Goal: Transaction & Acquisition: Book appointment/travel/reservation

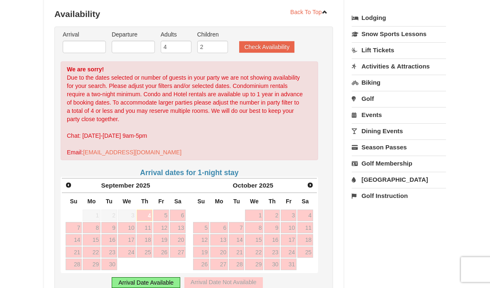
scroll to position [188, 0]
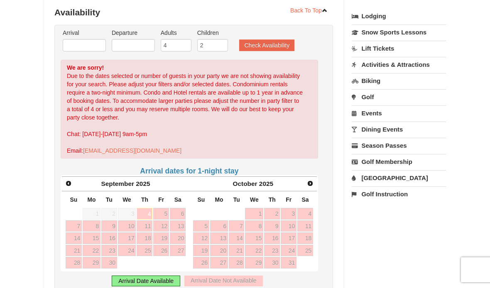
click at [315, 178] on link "Next" at bounding box center [310, 184] width 12 height 12
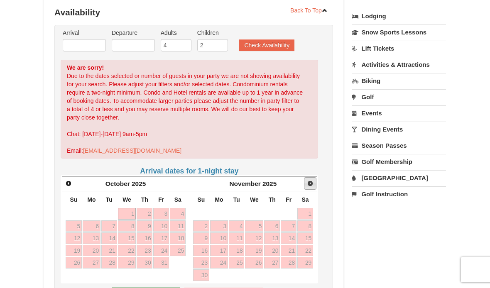
click at [311, 180] on link "Next" at bounding box center [310, 183] width 12 height 12
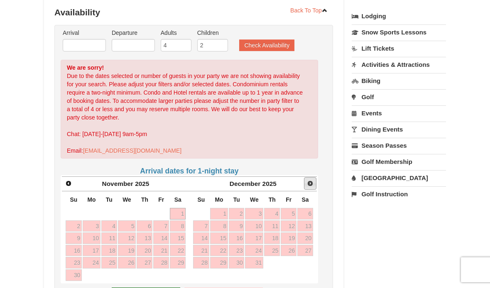
click at [314, 179] on link "Next" at bounding box center [310, 183] width 12 height 12
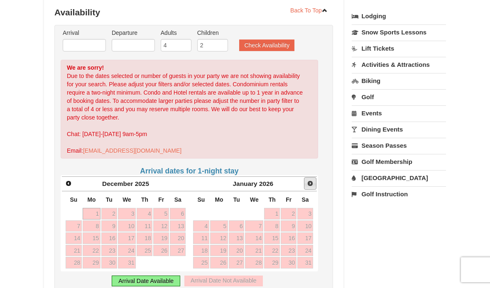
click at [314, 179] on link "Next" at bounding box center [310, 183] width 12 height 12
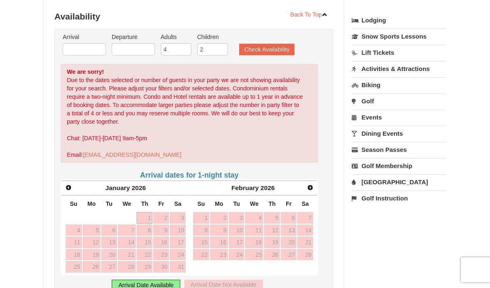
scroll to position [183, 0]
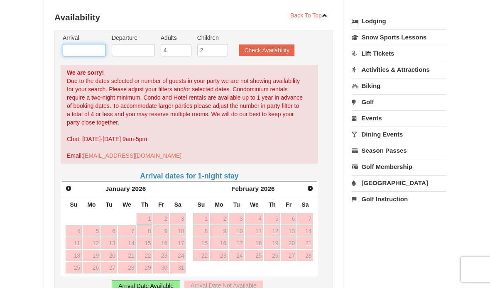
click at [78, 44] on input "text" at bounding box center [84, 50] width 43 height 12
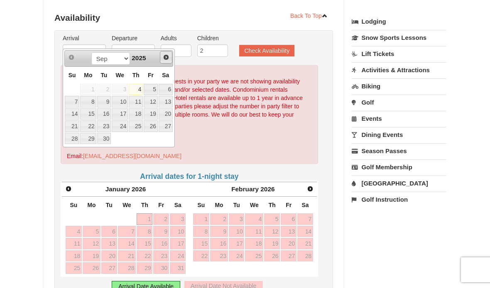
click at [166, 62] on link "Next" at bounding box center [166, 57] width 12 height 12
click at [165, 61] on link "Next" at bounding box center [166, 57] width 12 height 12
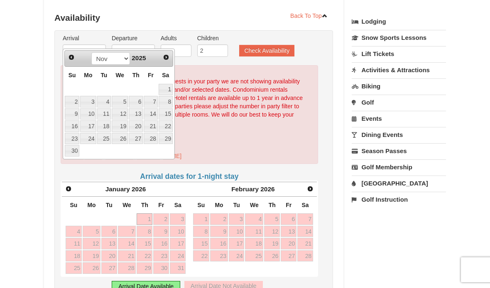
click at [164, 61] on link "Next" at bounding box center [166, 57] width 12 height 12
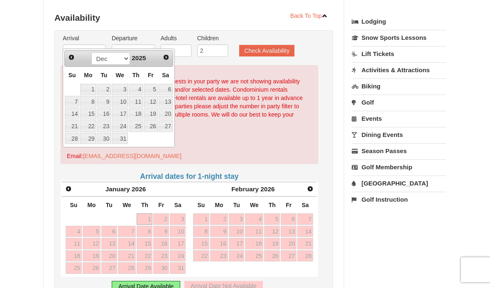
click at [166, 62] on link "Next" at bounding box center [166, 57] width 12 height 12
click at [167, 61] on link "Next" at bounding box center [166, 57] width 12 height 12
click at [166, 61] on link "Next" at bounding box center [166, 57] width 12 height 12
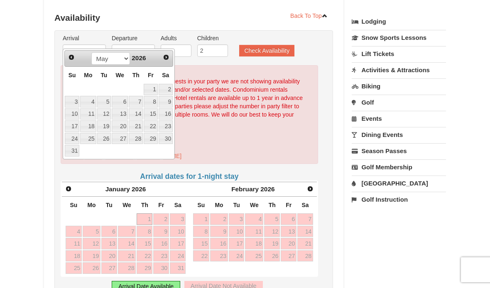
click at [166, 61] on link "Next" at bounding box center [166, 57] width 12 height 12
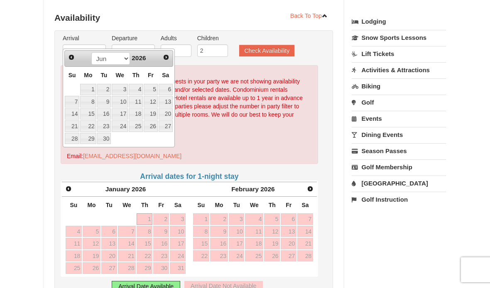
click at [165, 60] on link "Next" at bounding box center [166, 57] width 12 height 12
click at [72, 58] on span "Prev" at bounding box center [71, 57] width 7 height 7
click at [171, 117] on link "20" at bounding box center [165, 114] width 14 height 12
type input "06/20/2026"
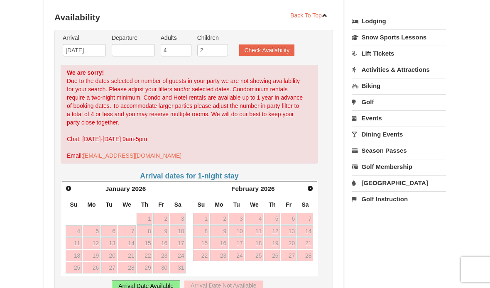
scroll to position [183, 0]
click at [142, 44] on input "text" at bounding box center [133, 50] width 43 height 12
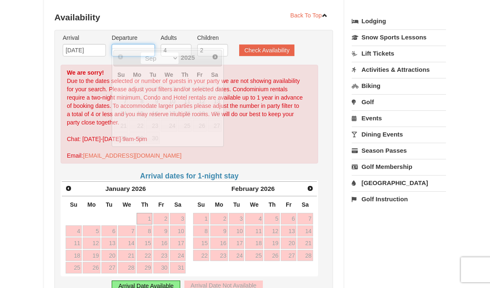
scroll to position [183, 0]
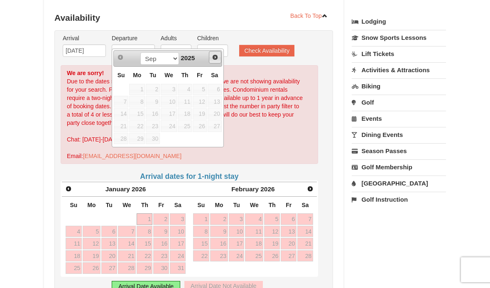
click at [214, 59] on span "Next" at bounding box center [215, 57] width 7 height 7
click at [214, 60] on link "Next" at bounding box center [215, 57] width 12 height 12
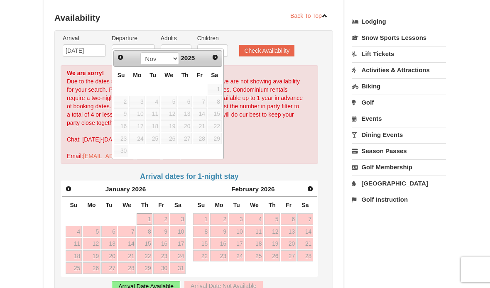
click at [214, 60] on span "Next" at bounding box center [215, 57] width 7 height 7
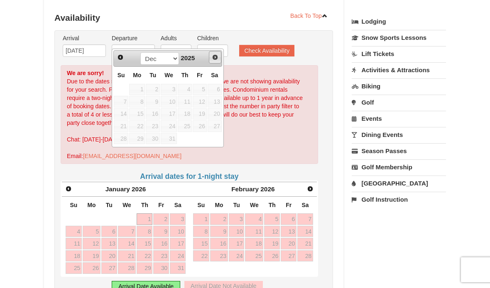
click at [214, 61] on link "Next" at bounding box center [215, 57] width 12 height 12
click at [214, 60] on span "Next" at bounding box center [215, 57] width 7 height 7
click at [214, 59] on span "Next" at bounding box center [215, 57] width 7 height 7
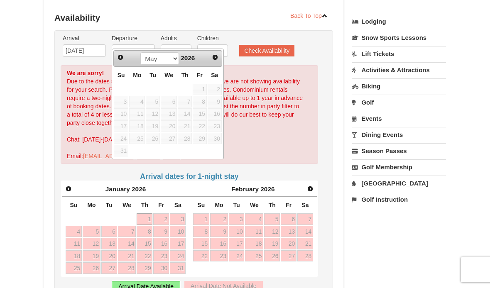
click at [212, 60] on link "Next" at bounding box center [215, 57] width 12 height 12
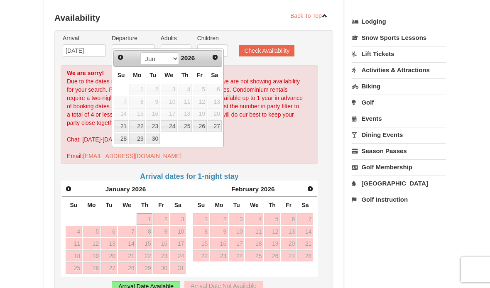
click at [219, 130] on link "27" at bounding box center [214, 126] width 14 height 12
type input "06/27/2026"
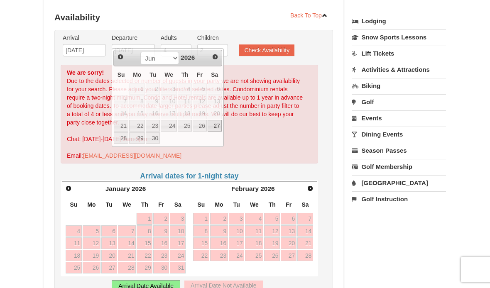
scroll to position [183, 0]
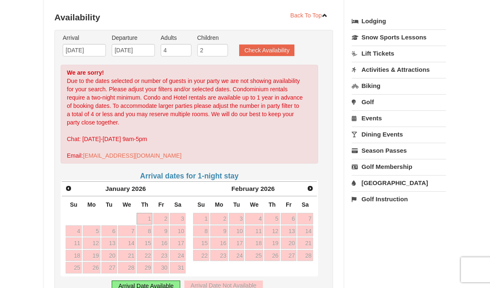
click at [274, 45] on button "Check Availability" at bounding box center [266, 50] width 55 height 12
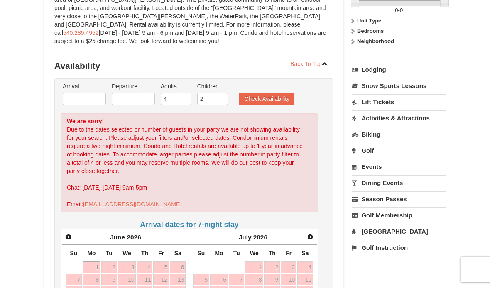
scroll to position [134, 0]
click at [86, 96] on input "text" at bounding box center [84, 99] width 43 height 12
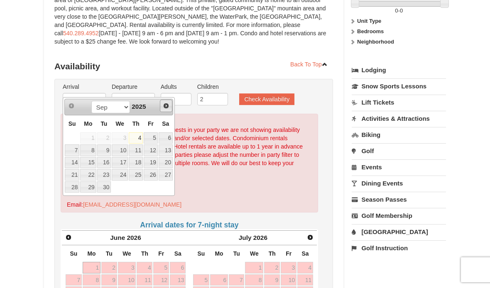
click at [165, 111] on link "Next" at bounding box center [166, 106] width 12 height 12
click at [168, 111] on link "Next" at bounding box center [166, 106] width 12 height 12
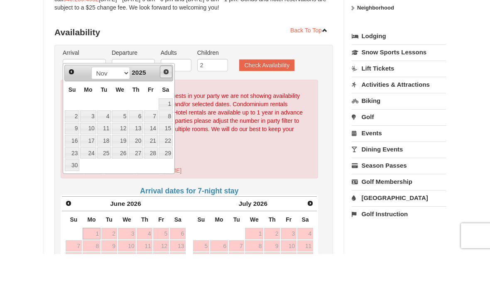
click at [167, 100] on link "Next" at bounding box center [166, 106] width 12 height 12
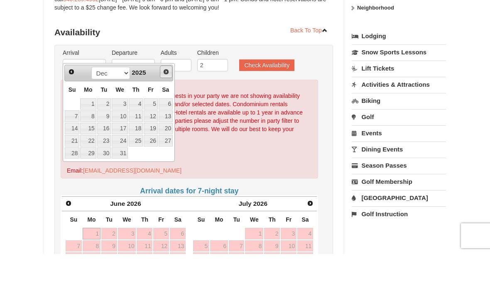
click at [166, 100] on link "Next" at bounding box center [166, 106] width 12 height 12
click at [162, 100] on link "Next" at bounding box center [166, 106] width 12 height 12
click at [166, 100] on link "Next" at bounding box center [166, 106] width 12 height 12
click at [167, 100] on link "Next" at bounding box center [166, 106] width 12 height 12
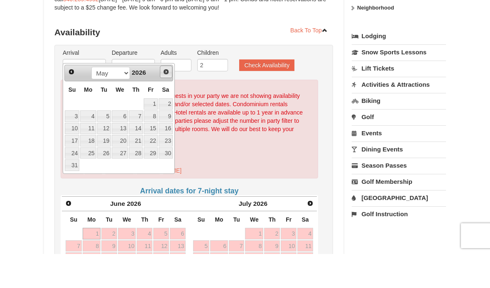
click at [167, 100] on link "Next" at bounding box center [166, 106] width 12 height 12
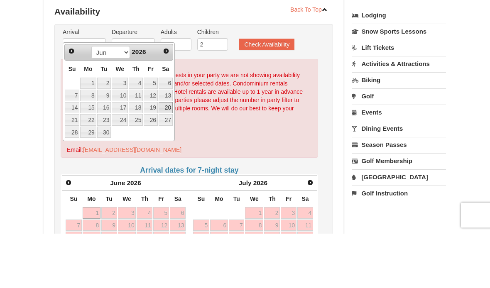
click at [169, 157] on link "20" at bounding box center [165, 163] width 14 height 12
type input "06/20/2026"
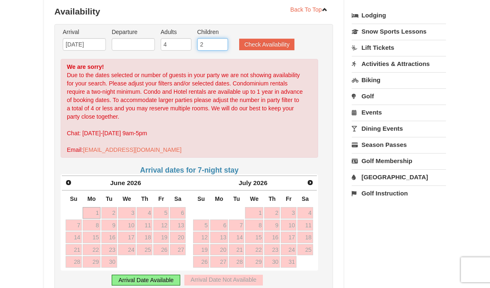
click at [214, 42] on input "2" at bounding box center [212, 44] width 31 height 12
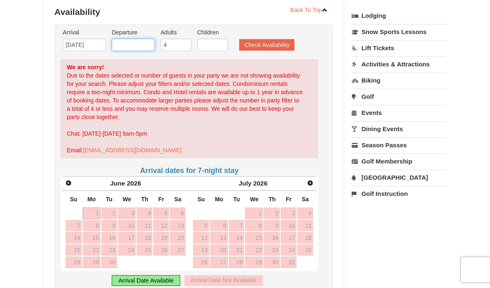
click at [142, 39] on input "text" at bounding box center [133, 45] width 43 height 12
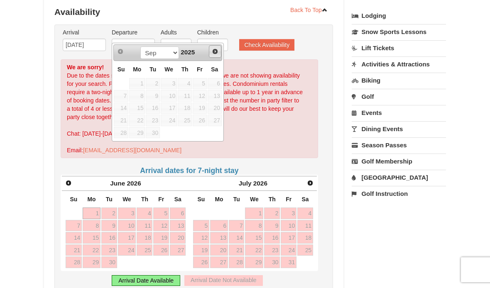
click at [215, 55] on link "Next" at bounding box center [215, 51] width 12 height 12
click at [212, 53] on span "Next" at bounding box center [215, 51] width 7 height 7
click at [212, 56] on link "Next" at bounding box center [215, 51] width 12 height 12
click at [214, 54] on span "Next" at bounding box center [215, 51] width 7 height 7
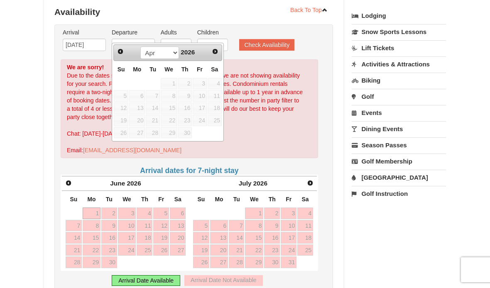
click at [216, 53] on span "Next" at bounding box center [215, 51] width 7 height 7
click at [212, 55] on link "Next" at bounding box center [215, 51] width 12 height 12
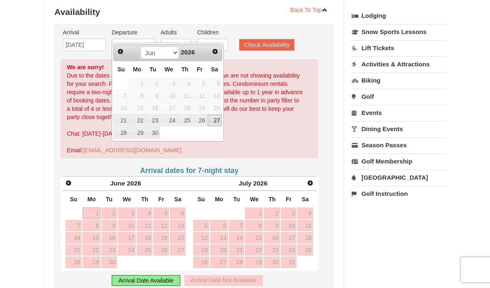
click at [217, 122] on link "27" at bounding box center [214, 120] width 14 height 12
type input "06/27/2026"
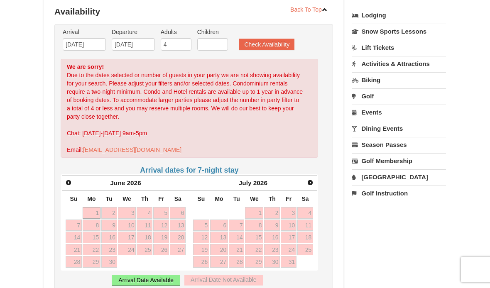
scroll to position [189, 0]
click at [278, 39] on button "Check Availability" at bounding box center [266, 45] width 55 height 12
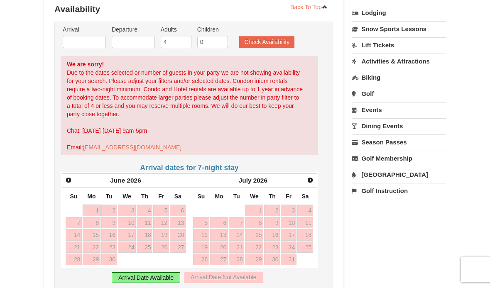
scroll to position [194, 0]
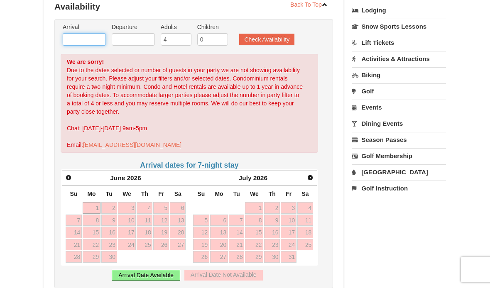
click at [85, 34] on input "text" at bounding box center [84, 40] width 43 height 12
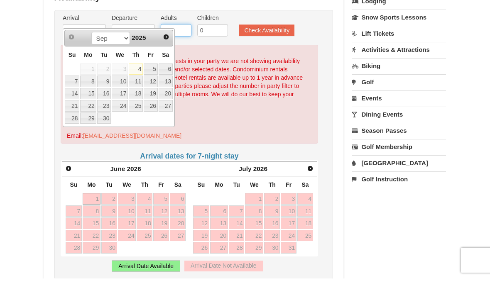
click at [176, 34] on input "4" at bounding box center [176, 40] width 31 height 12
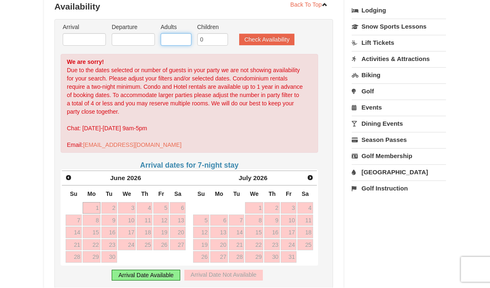
scroll to position [185, 0]
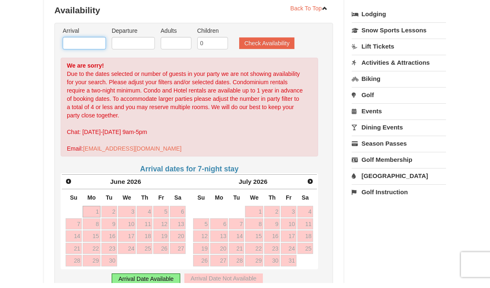
click at [80, 42] on input "text" at bounding box center [84, 48] width 43 height 12
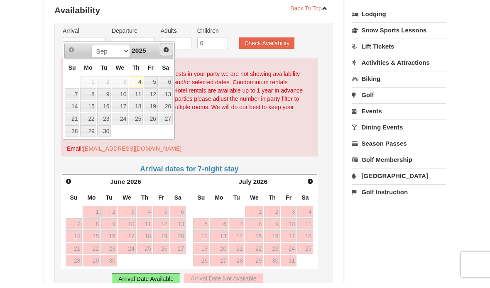
click at [166, 55] on link "Next" at bounding box center [166, 55] width 12 height 12
click at [166, 54] on link "Next" at bounding box center [166, 55] width 12 height 12
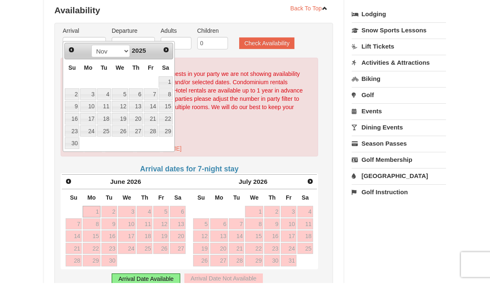
click at [161, 54] on link "Next" at bounding box center [166, 55] width 12 height 12
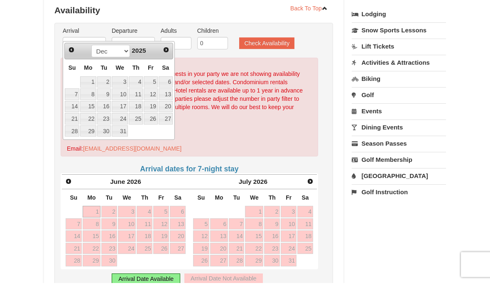
click at [164, 57] on div "Prev Next Sep Oct Nov Dec 2025" at bounding box center [118, 56] width 109 height 17
click at [165, 55] on link "Next" at bounding box center [166, 50] width 12 height 12
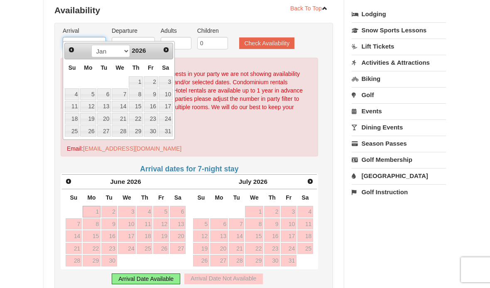
scroll to position [190, 0]
click at [161, 56] on div "Prev Next Jan Feb Mar Apr May Jun Jul Aug Sep Oct Nov Dec 2026" at bounding box center [118, 51] width 109 height 17
click at [162, 53] on link "Next" at bounding box center [166, 50] width 12 height 12
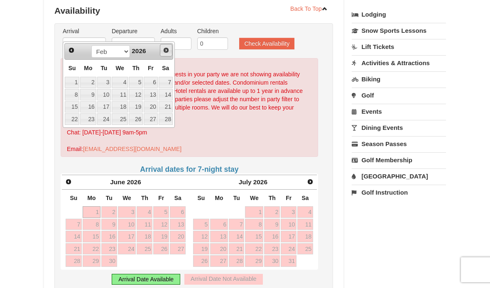
click at [163, 52] on span "Next" at bounding box center [166, 50] width 7 height 7
click at [164, 55] on link "Next" at bounding box center [166, 50] width 12 height 12
click at [161, 54] on link "Next" at bounding box center [166, 50] width 12 height 12
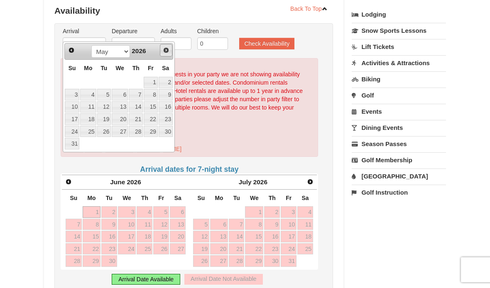
click at [162, 54] on link "Next" at bounding box center [166, 50] width 12 height 12
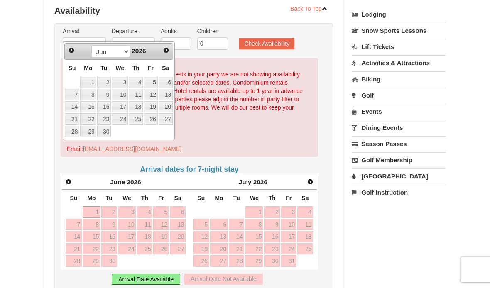
click at [168, 99] on link "13" at bounding box center [165, 95] width 14 height 12
type input "06/13/2026"
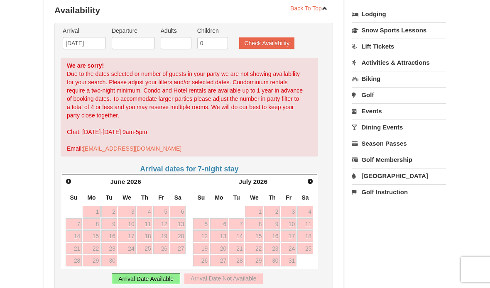
scroll to position [190, 0]
click at [145, 39] on input "text" at bounding box center [133, 43] width 43 height 12
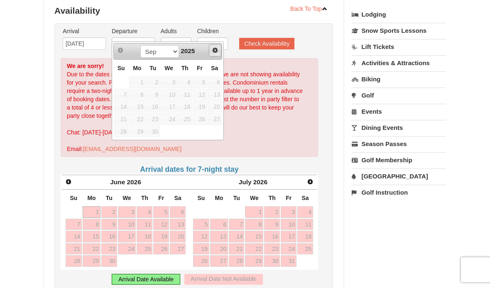
click at [212, 54] on link "Next" at bounding box center [215, 50] width 12 height 12
click at [212, 55] on link "Next" at bounding box center [215, 50] width 12 height 12
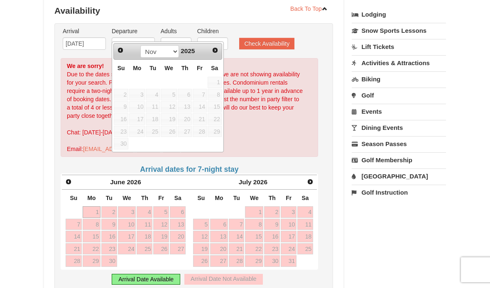
click at [213, 53] on link "Next" at bounding box center [215, 50] width 12 height 12
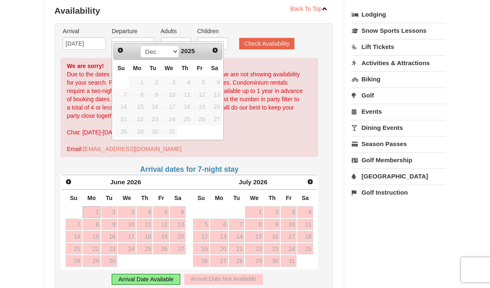
click at [212, 53] on link "Next" at bounding box center [215, 50] width 12 height 12
click at [214, 51] on span "Next" at bounding box center [215, 50] width 7 height 7
click at [212, 51] on span "Next" at bounding box center [215, 50] width 7 height 7
click at [211, 51] on link "Next" at bounding box center [215, 50] width 12 height 12
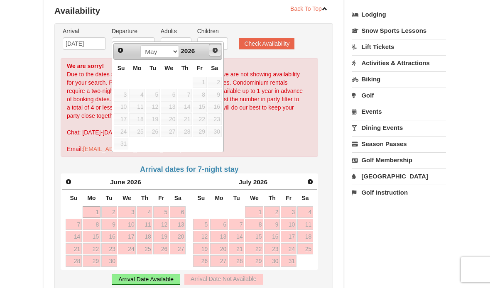
click at [209, 51] on link "Next" at bounding box center [215, 50] width 12 height 12
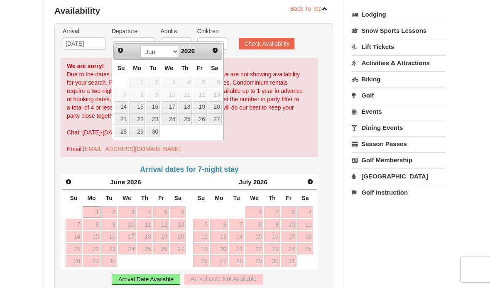
click at [219, 94] on span "13" at bounding box center [214, 95] width 14 height 12
click at [216, 109] on link "20" at bounding box center [214, 107] width 14 height 12
type input "[DATE]"
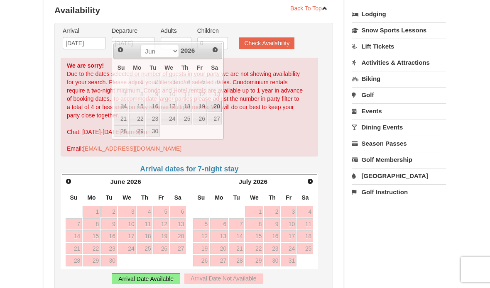
scroll to position [190, 0]
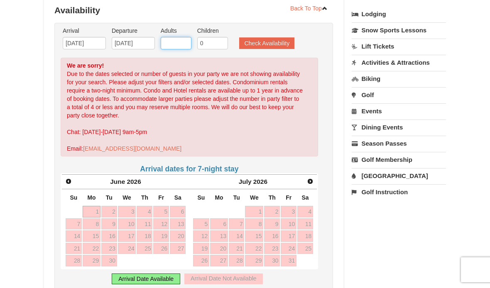
click at [173, 37] on input "Adults" at bounding box center [176, 43] width 31 height 12
type input "4"
click at [208, 38] on input "0" at bounding box center [212, 43] width 31 height 12
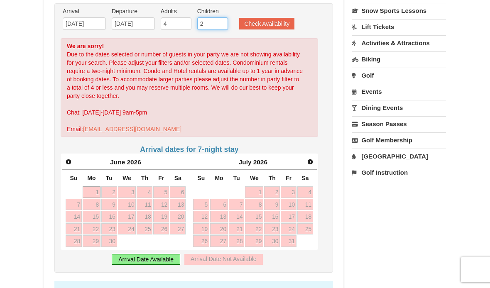
scroll to position [202, 0]
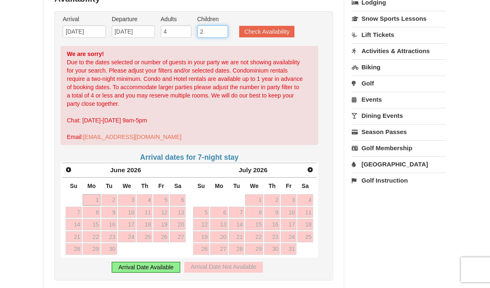
type input "2"
click at [92, 25] on input "06/13/2026" at bounding box center [84, 31] width 43 height 12
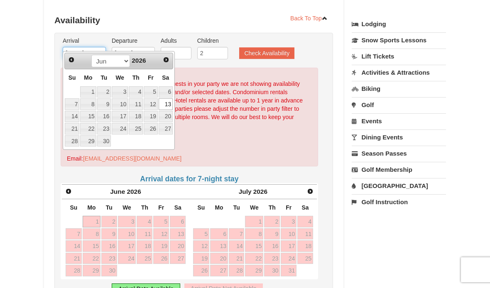
scroll to position [179, 0]
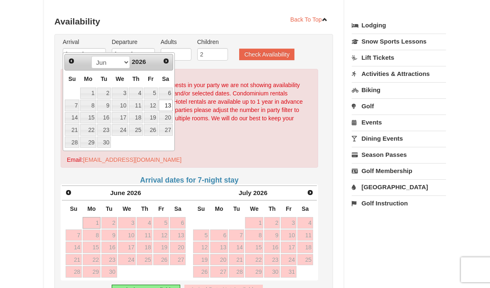
click at [72, 58] on span "Prev" at bounding box center [71, 61] width 7 height 7
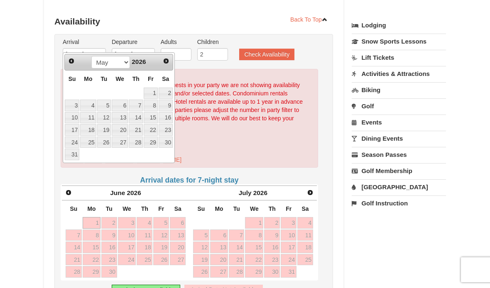
click at [72, 58] on span "Prev" at bounding box center [71, 61] width 7 height 7
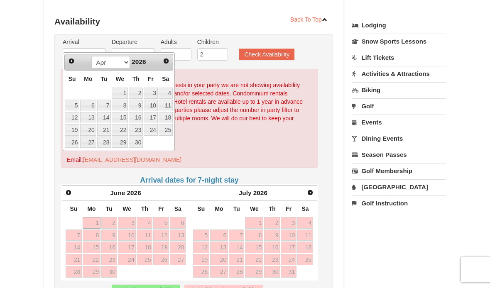
click at [75, 66] on link "Prev" at bounding box center [72, 61] width 12 height 12
click at [70, 65] on link "Prev" at bounding box center [72, 61] width 12 height 12
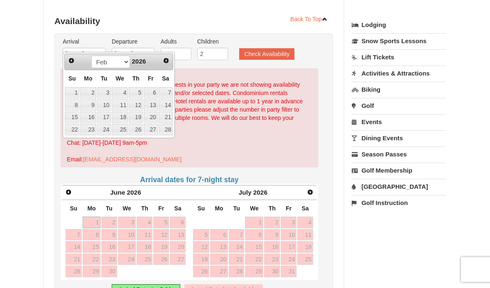
click at [71, 71] on th "Su" at bounding box center [71, 79] width 15 height 16
click at [75, 64] on link "Prev" at bounding box center [71, 60] width 12 height 12
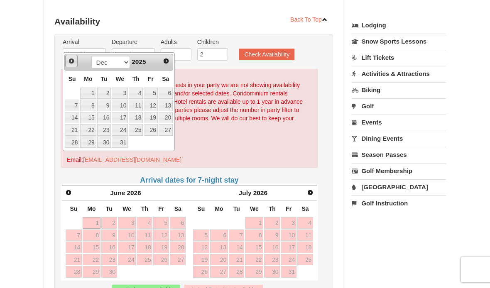
click at [71, 63] on span "Prev" at bounding box center [71, 61] width 7 height 7
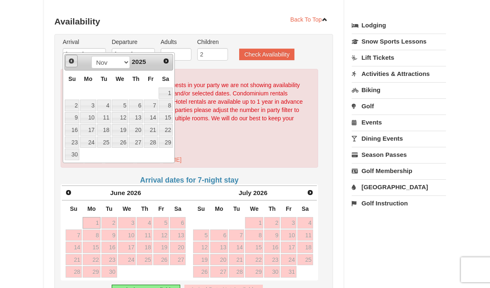
click at [69, 62] on span "Prev" at bounding box center [71, 61] width 7 height 7
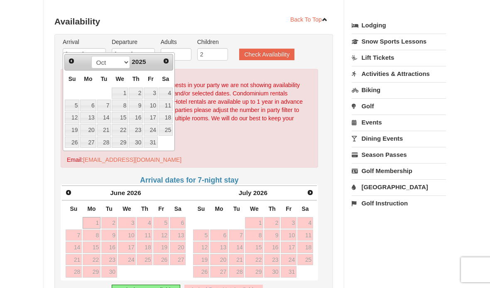
click at [204, 94] on div "We are sorry! Due to the dates selected or number of guests in your party we ar…" at bounding box center [189, 118] width 257 height 99
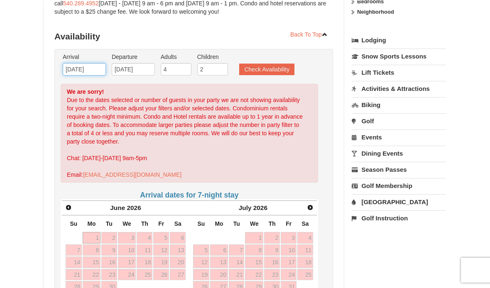
click at [93, 66] on input "06/13/2026" at bounding box center [84, 69] width 43 height 12
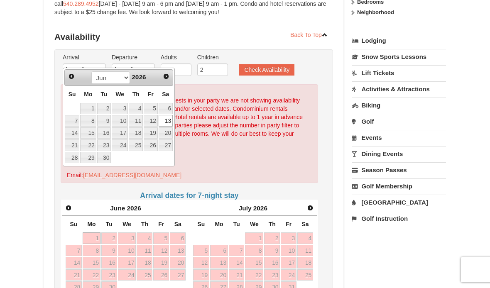
click at [71, 78] on span "Prev" at bounding box center [71, 76] width 7 height 7
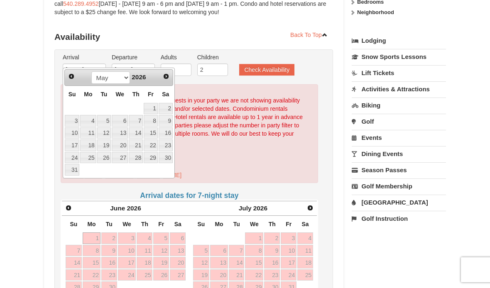
click at [71, 78] on span "Prev" at bounding box center [71, 76] width 7 height 7
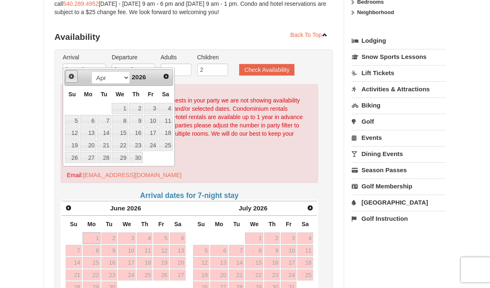
click at [71, 76] on span "Prev" at bounding box center [71, 76] width 7 height 7
click at [68, 77] on span "Prev" at bounding box center [71, 76] width 7 height 7
click at [68, 76] on span "Prev" at bounding box center [71, 76] width 7 height 7
click at [67, 76] on link "Prev" at bounding box center [72, 77] width 12 height 12
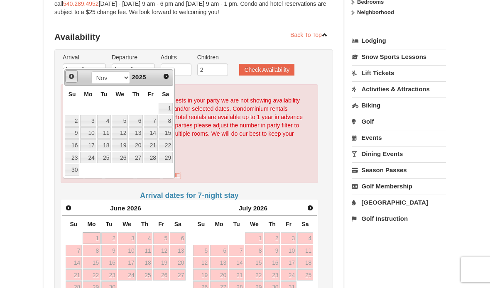
click at [66, 77] on link "Prev" at bounding box center [71, 76] width 12 height 12
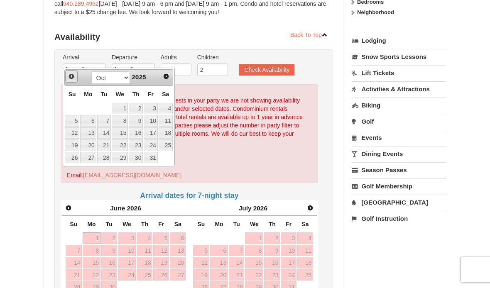
click at [68, 77] on span "Prev" at bounding box center [71, 76] width 7 height 7
click at [169, 79] on span "Next" at bounding box center [166, 76] width 7 height 7
click at [172, 120] on link "11" at bounding box center [165, 121] width 14 height 12
type input "10/11/2025"
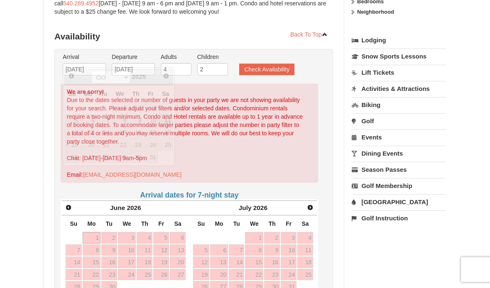
scroll to position [164, 0]
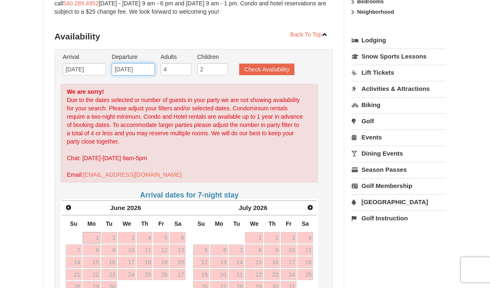
click at [141, 65] on input "06/20/2026" at bounding box center [133, 69] width 43 height 12
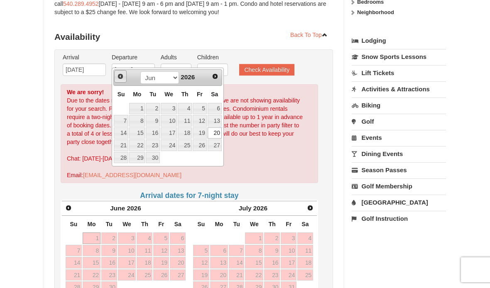
click at [117, 78] on span "Prev" at bounding box center [120, 76] width 7 height 7
click at [123, 84] on div "Prev Next Jan Feb Mar Apr May Jun Jul Aug Sep Oct Nov Dec 2026" at bounding box center [167, 77] width 109 height 17
click at [125, 86] on th "Su" at bounding box center [120, 94] width 15 height 16
click at [125, 79] on link "Prev" at bounding box center [120, 76] width 12 height 12
click at [125, 81] on link "Prev" at bounding box center [120, 77] width 12 height 12
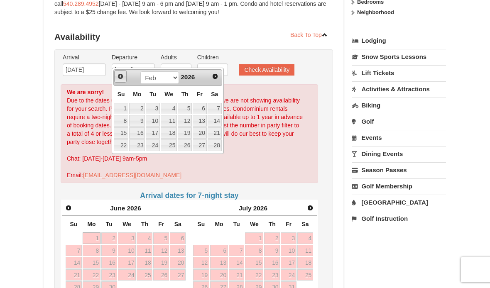
click at [124, 79] on link "Prev" at bounding box center [120, 76] width 12 height 12
click at [125, 72] on link "Prev" at bounding box center [120, 77] width 12 height 12
click at [118, 75] on span "Prev" at bounding box center [120, 76] width 7 height 7
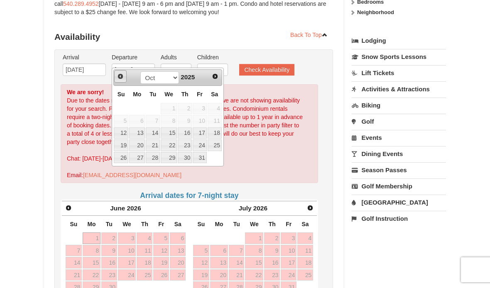
click at [118, 76] on span "Prev" at bounding box center [120, 76] width 7 height 7
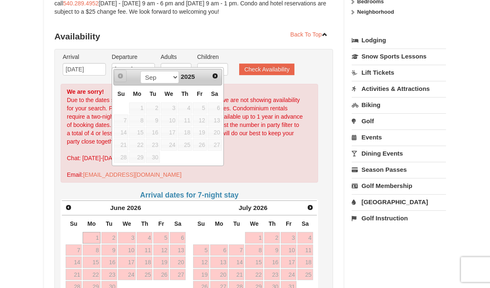
click at [217, 79] on link "Next" at bounding box center [215, 77] width 12 height 12
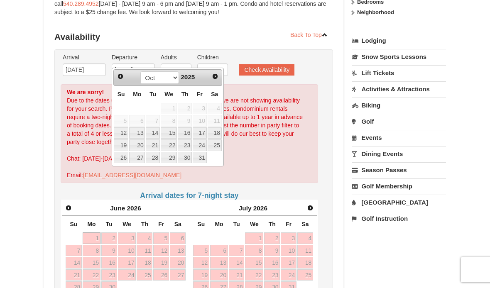
click at [175, 132] on link "15" at bounding box center [169, 133] width 16 height 12
type input "10/15/2025"
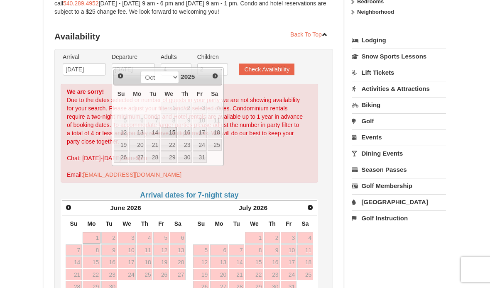
scroll to position [164, 0]
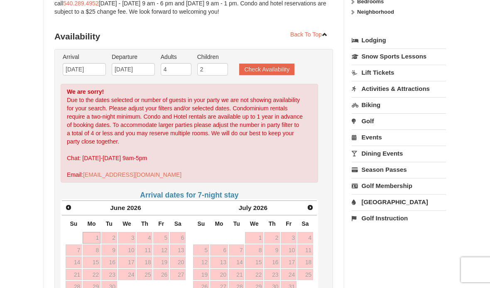
click at [280, 66] on button "Check Availability" at bounding box center [266, 69] width 55 height 12
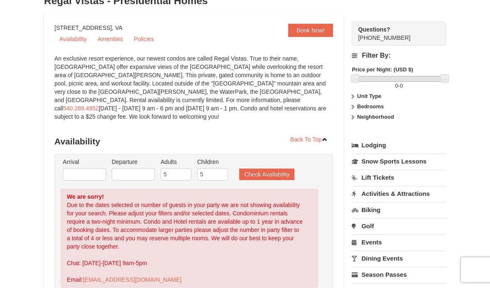
scroll to position [62, 0]
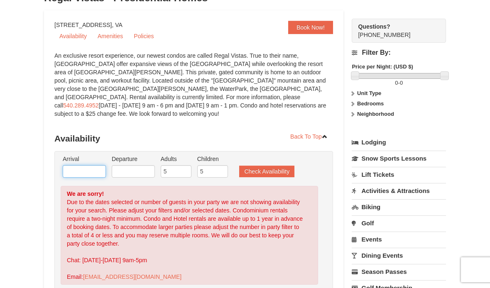
click at [97, 165] on input "text" at bounding box center [84, 171] width 43 height 12
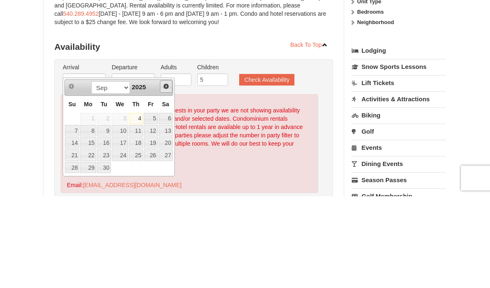
click at [167, 172] on link "Next" at bounding box center [166, 178] width 12 height 12
click at [169, 205] on link "4" at bounding box center [165, 211] width 14 height 12
type input "[DATE]"
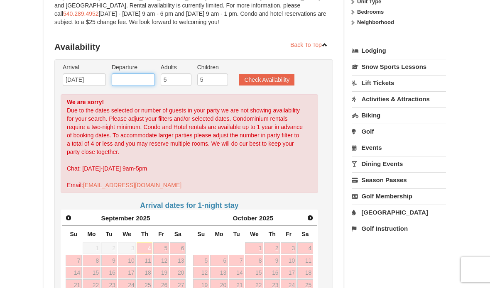
click at [144, 74] on input "text" at bounding box center [133, 79] width 43 height 12
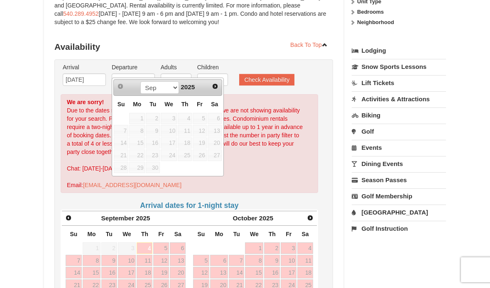
click at [216, 90] on link "Next" at bounding box center [215, 86] width 12 height 12
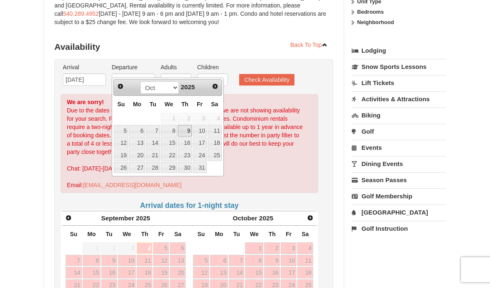
click at [190, 131] on link "9" at bounding box center [185, 131] width 14 height 12
type input "[DATE]"
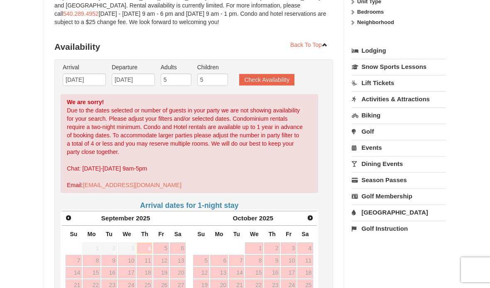
click at [271, 74] on button "Check Availability" at bounding box center [266, 80] width 55 height 12
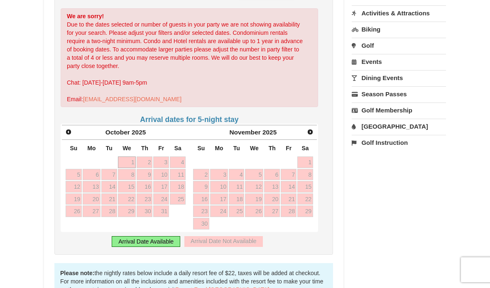
scroll to position [239, 0]
click at [178, 181] on link "18" at bounding box center [178, 187] width 16 height 12
type input "[DATE]"
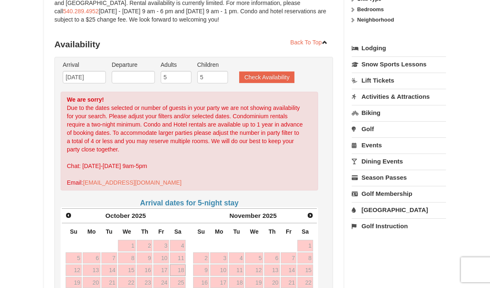
scroll to position [156, 0]
click at [145, 72] on input "text" at bounding box center [133, 77] width 43 height 12
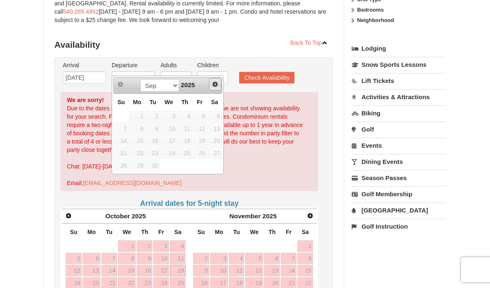
click at [215, 88] on link "Next" at bounding box center [215, 84] width 12 height 12
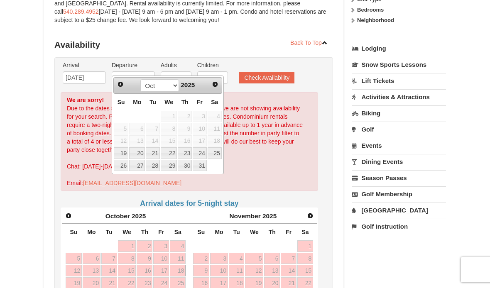
click at [119, 86] on span "Prev" at bounding box center [120, 84] width 7 height 7
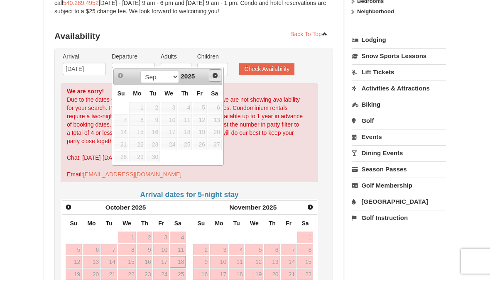
click at [218, 78] on link "Next" at bounding box center [215, 84] width 12 height 12
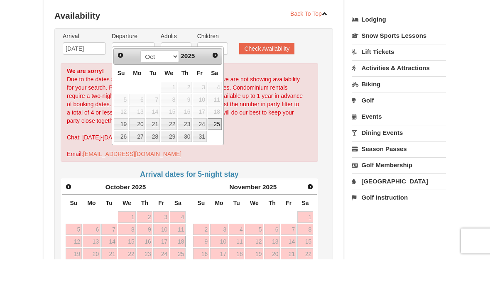
click at [218, 147] on link "25" at bounding box center [214, 153] width 14 height 12
type input "[DATE]"
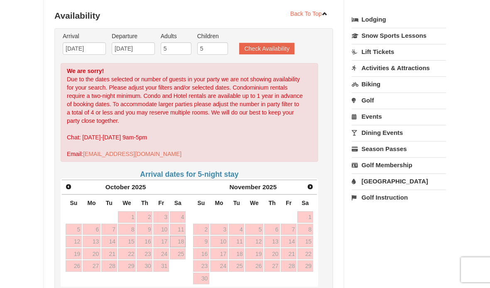
click at [277, 43] on button "Check Availability" at bounding box center [266, 49] width 55 height 12
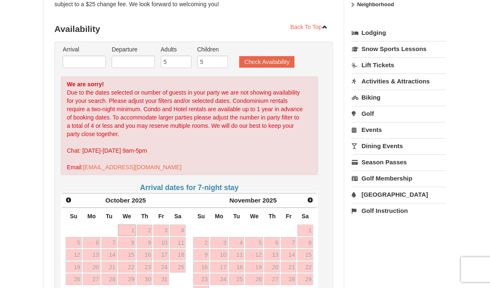
scroll to position [171, 0]
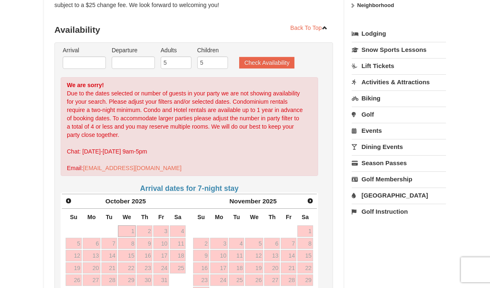
click at [285, 57] on button "Check Availability" at bounding box center [266, 63] width 55 height 12
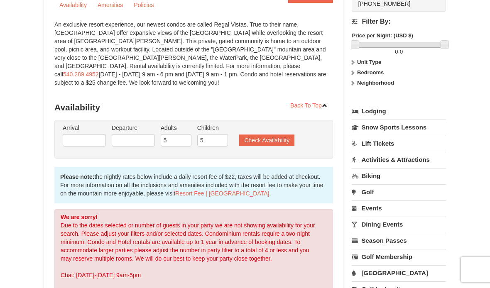
scroll to position [90, 0]
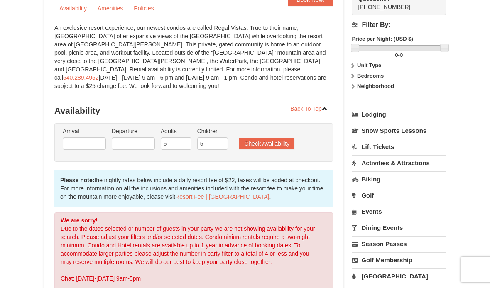
click at [378, 114] on link "Lodging" at bounding box center [398, 114] width 94 height 15
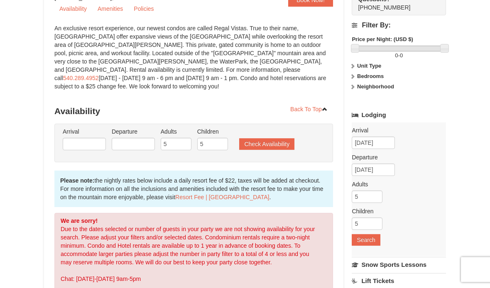
scroll to position [89, 0]
click at [385, 77] on label "Bedrooms" at bounding box center [398, 77] width 94 height 8
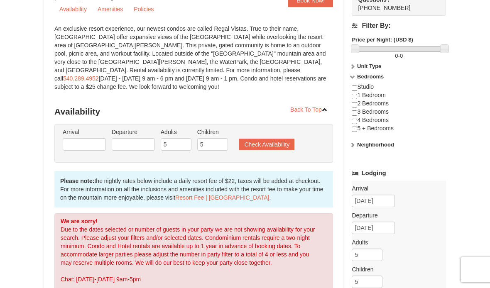
click at [356, 116] on input "checkbox" at bounding box center [353, 112] width 5 height 5
checkbox input "true"
click at [356, 123] on input "checkbox" at bounding box center [353, 121] width 5 height 5
checkbox input "true"
click at [356, 107] on input "checkbox" at bounding box center [353, 104] width 5 height 5
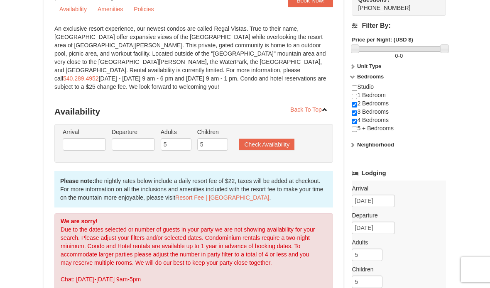
click at [356, 107] on input "checkbox" at bounding box center [353, 104] width 5 height 5
checkbox input "false"
click at [356, 112] on input "checkbox" at bounding box center [353, 112] width 5 height 5
checkbox input "false"
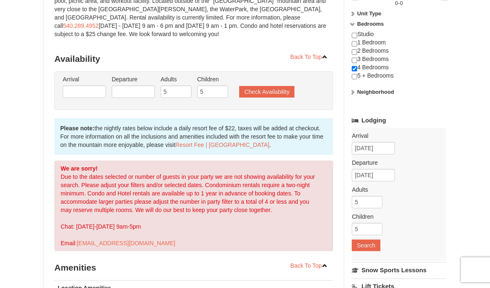
scroll to position [144, 0]
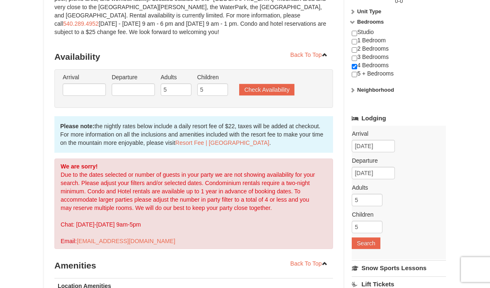
click at [353, 78] on input "checkbox" at bounding box center [353, 74] width 5 height 5
checkbox input "true"
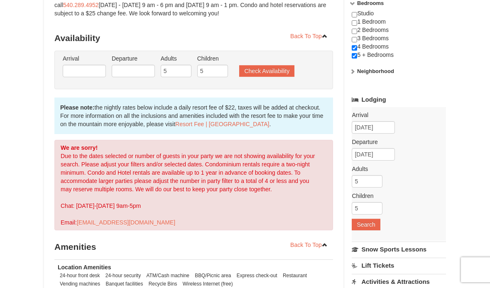
scroll to position [162, 0]
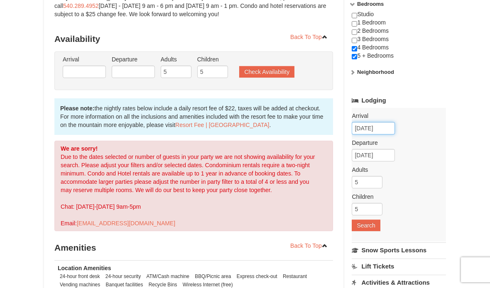
click at [389, 132] on input "10/18/2025" at bounding box center [372, 128] width 43 height 12
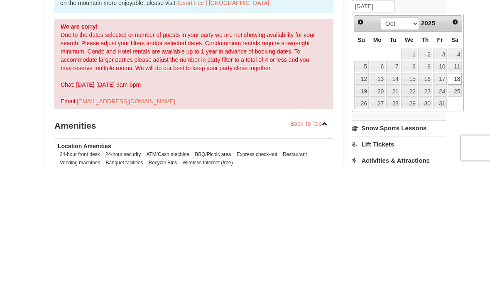
click at [458, 139] on link "Next" at bounding box center [455, 145] width 12 height 12
click at [455, 183] on link "8" at bounding box center [454, 189] width 14 height 12
type input "[DATE]"
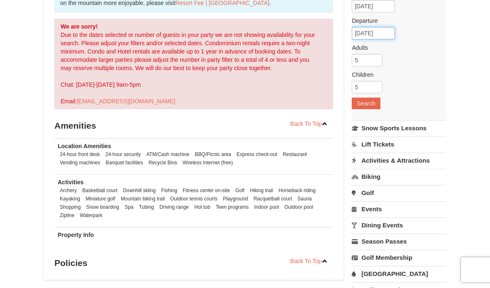
click at [382, 36] on input "11/09/2025" at bounding box center [372, 33] width 43 height 12
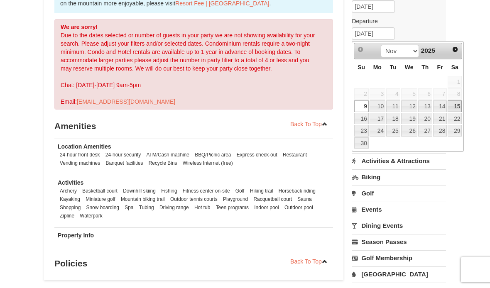
click at [457, 109] on link "15" at bounding box center [454, 106] width 14 height 12
type input "[DATE]"
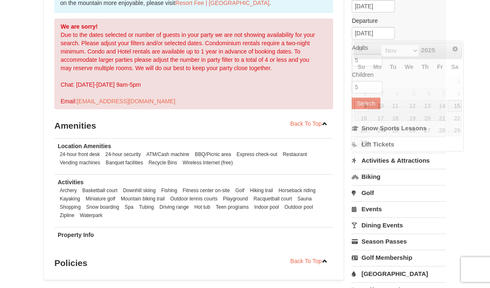
scroll to position [284, 0]
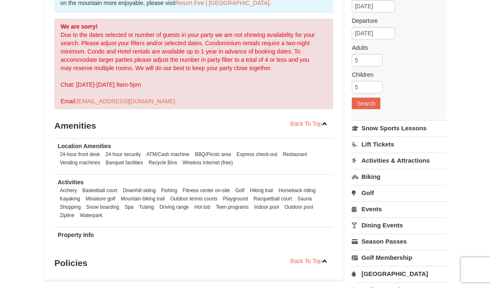
click at [367, 106] on button "Search" at bounding box center [365, 103] width 28 height 12
